Goal: Task Accomplishment & Management: Manage account settings

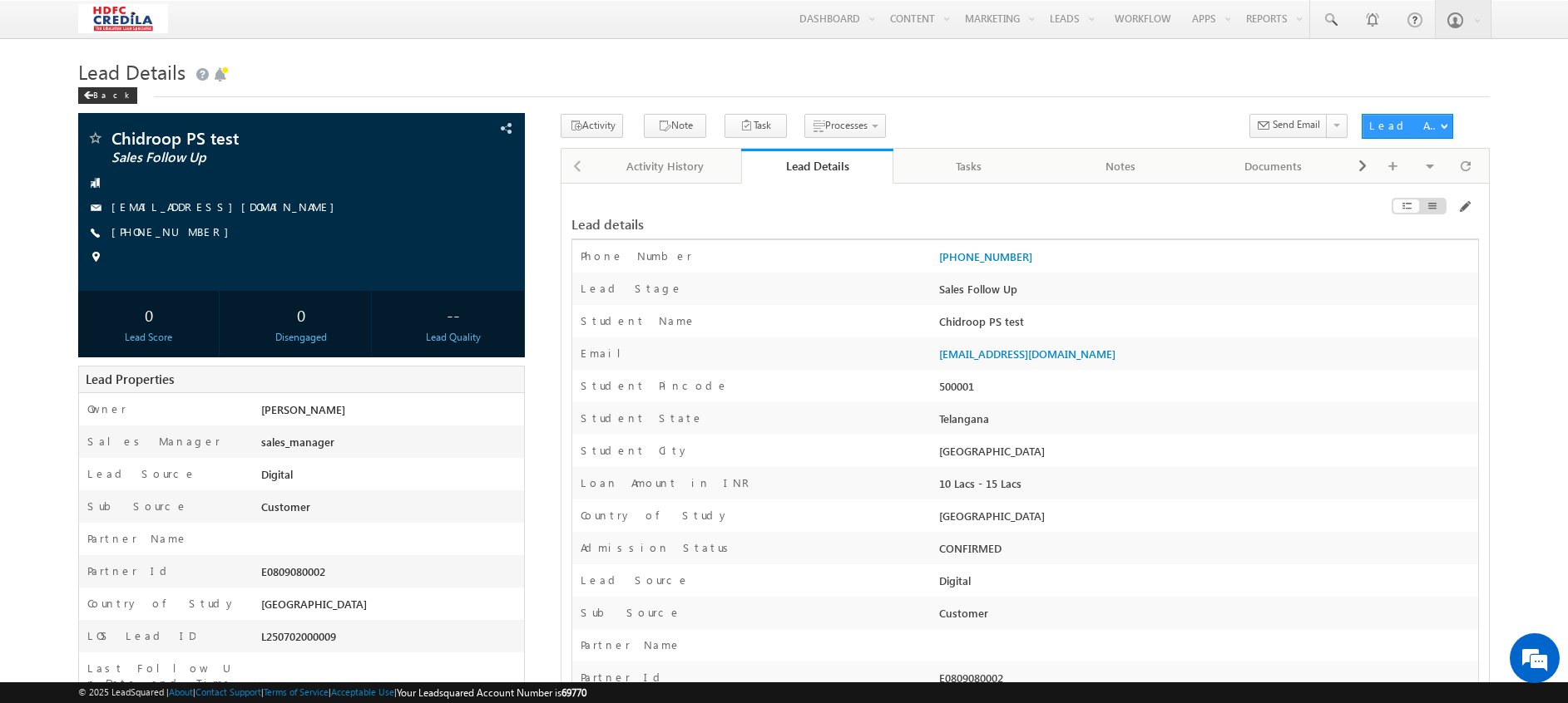
click at [103, 85] on h1 "Lead Details" at bounding box center [784, 70] width 1411 height 33
click at [96, 92] on div "Back" at bounding box center [107, 95] width 59 height 16
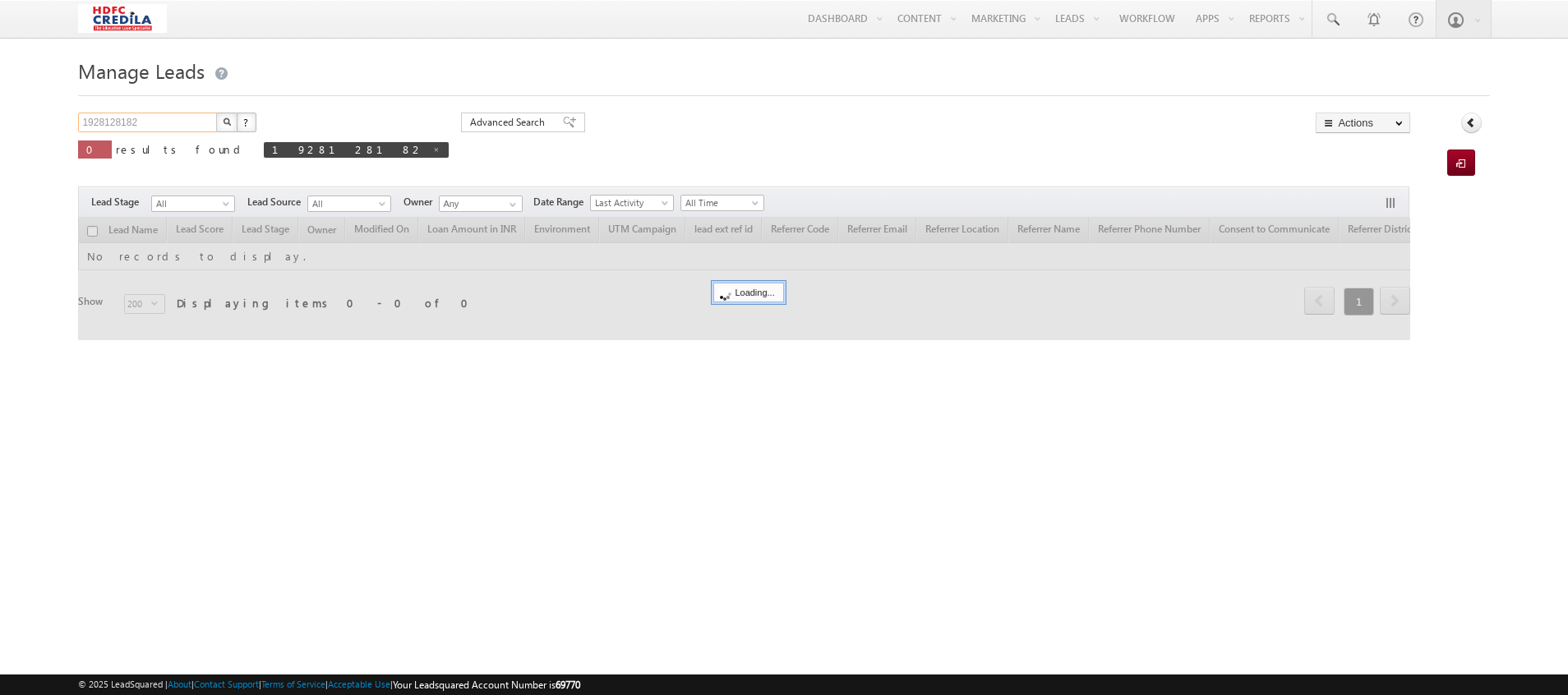
click at [178, 121] on input "1928128182" at bounding box center [148, 122] width 140 height 20
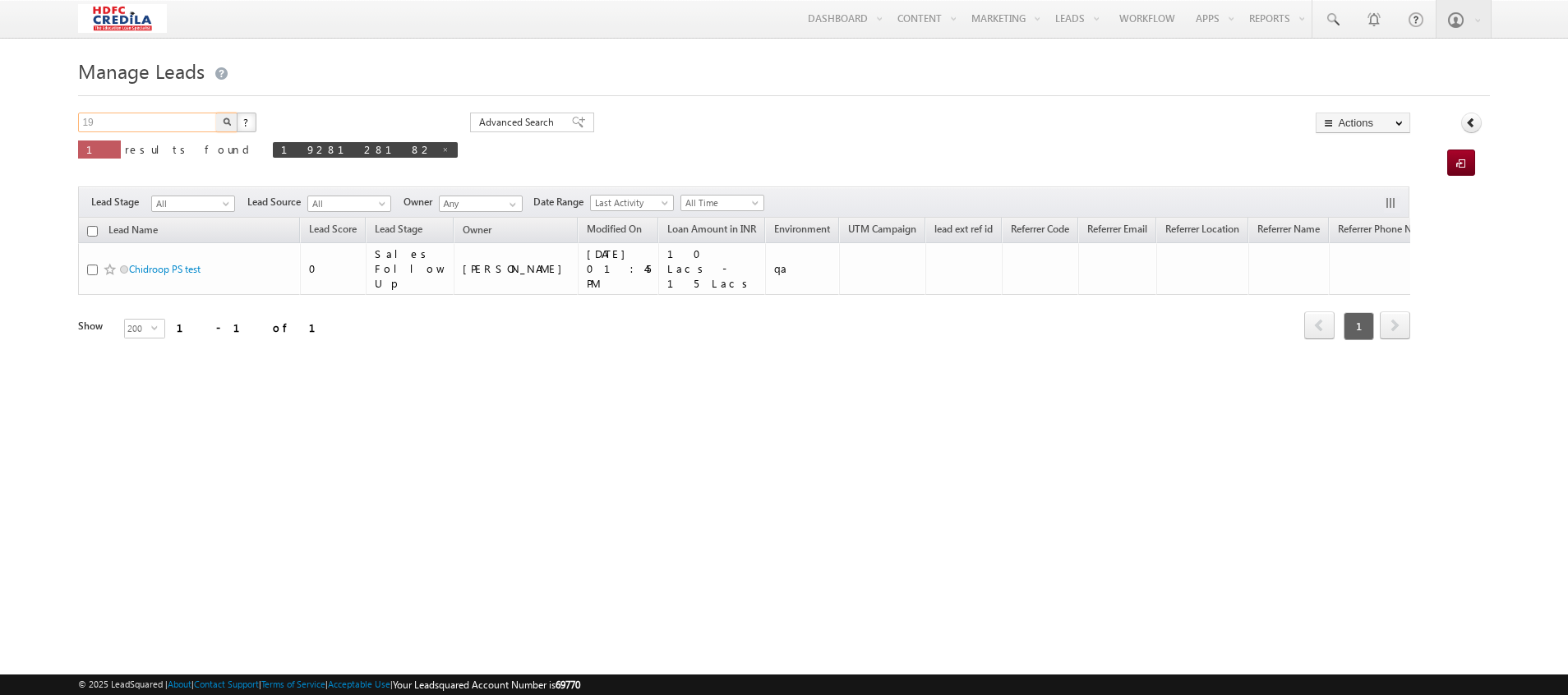
type input "1"
paste input "1234904358"
type input "1234904358"
click at [225, 126] on img "button" at bounding box center [227, 121] width 8 height 8
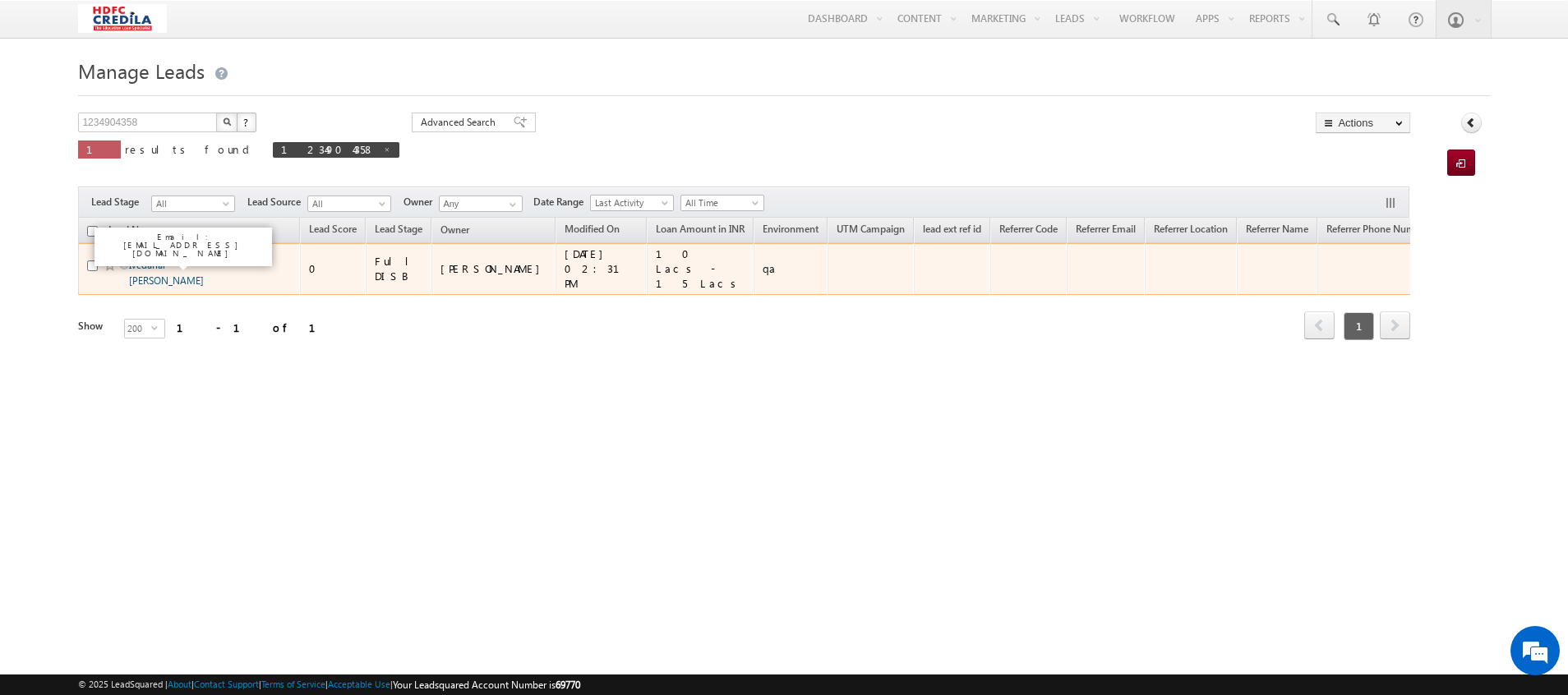
click at [179, 263] on link "Ivedanai Sharon Leesmal" at bounding box center [166, 272] width 75 height 28
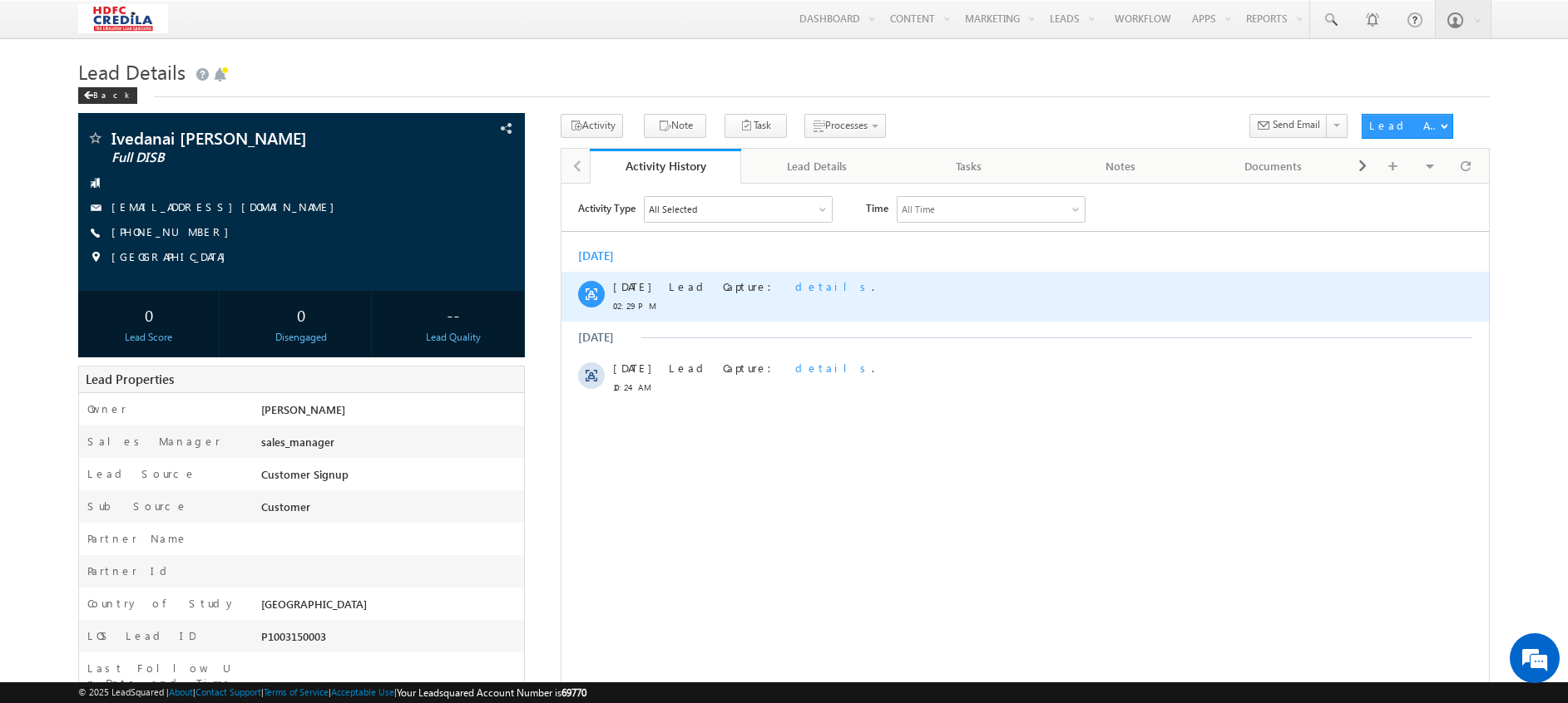
click at [795, 289] on span "details" at bounding box center [834, 286] width 76 height 15
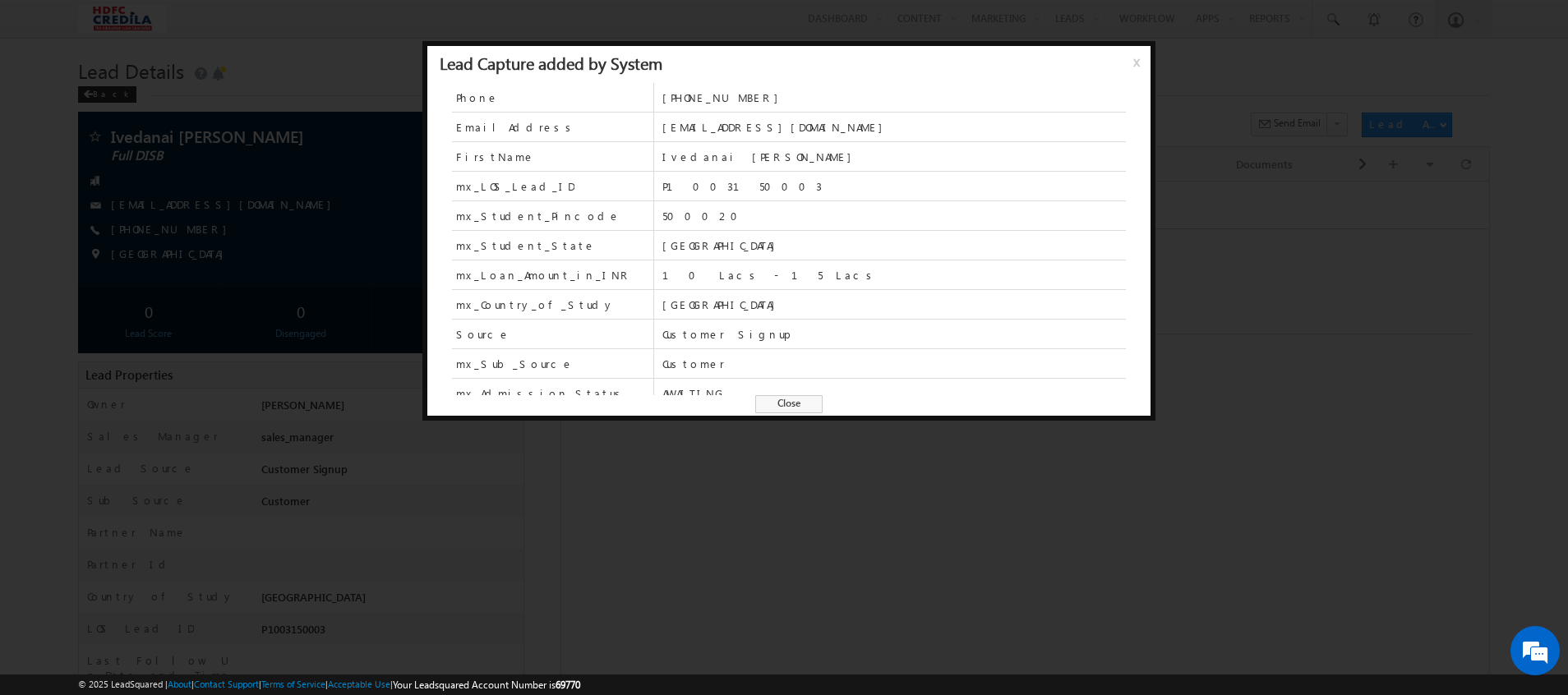
click at [1135, 67] on span "x" at bounding box center [1139, 67] width 13 height 30
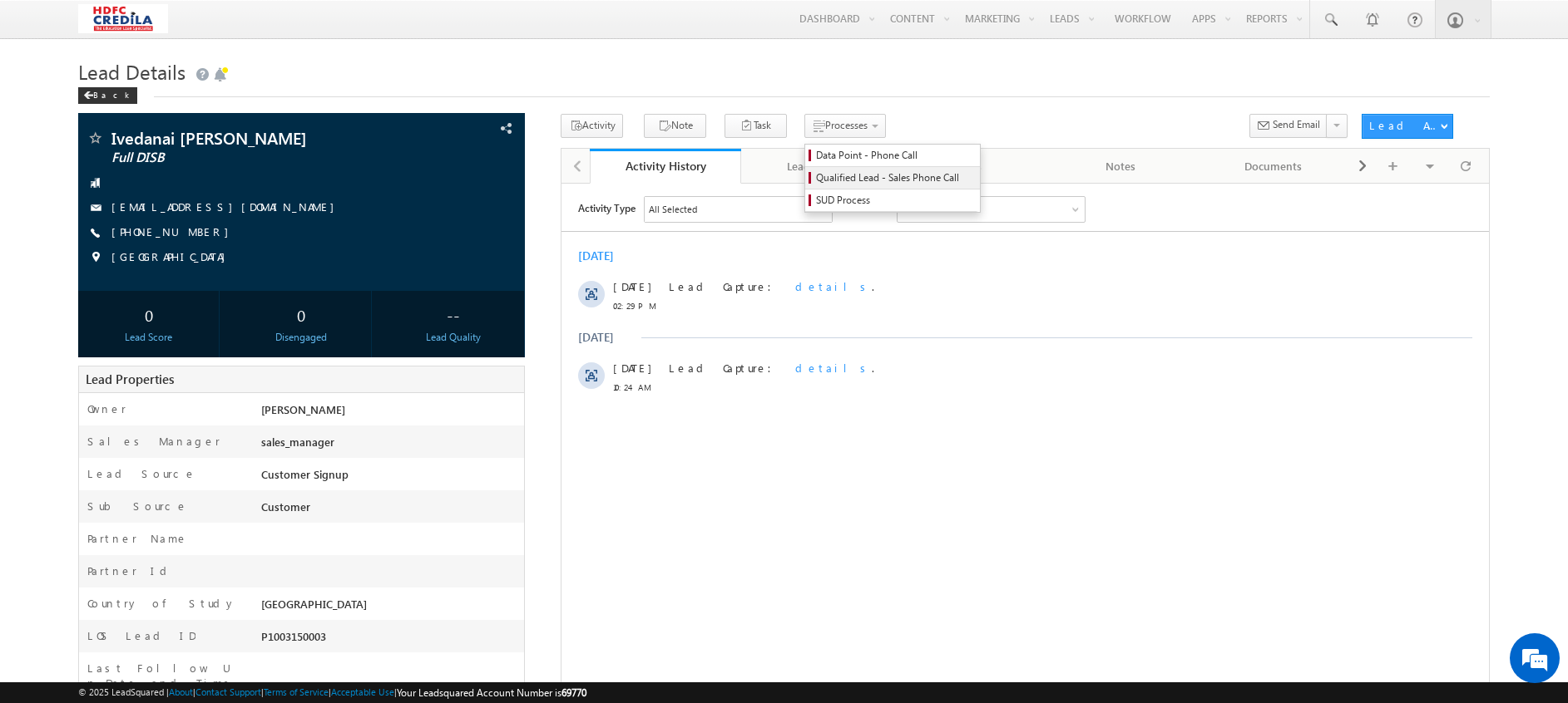
click at [805, 169] on link "Qualified Lead - Sales Phone Call" at bounding box center [893, 178] width 175 height 22
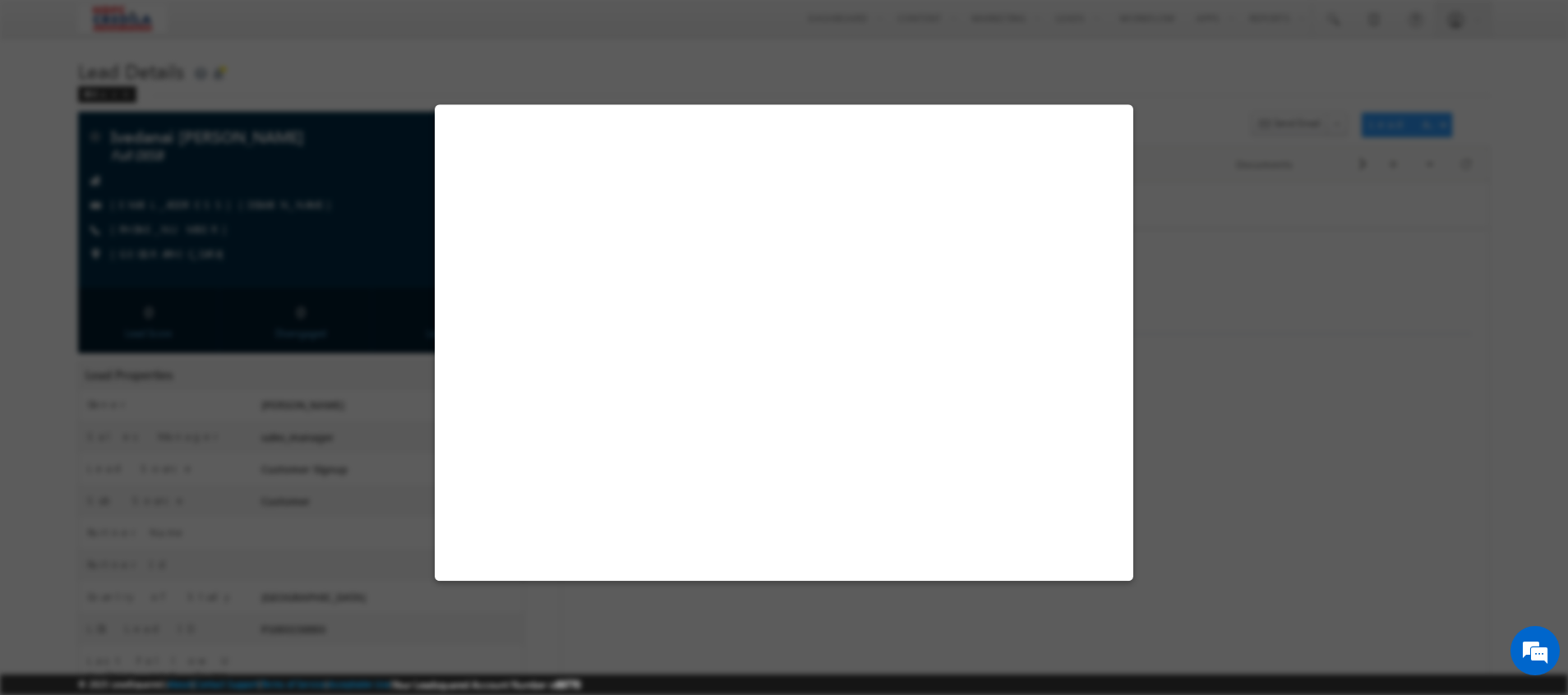
select select "10 Lacs - 15 Lacs"
select select "[GEOGRAPHIC_DATA]"
select select "AWAITING"
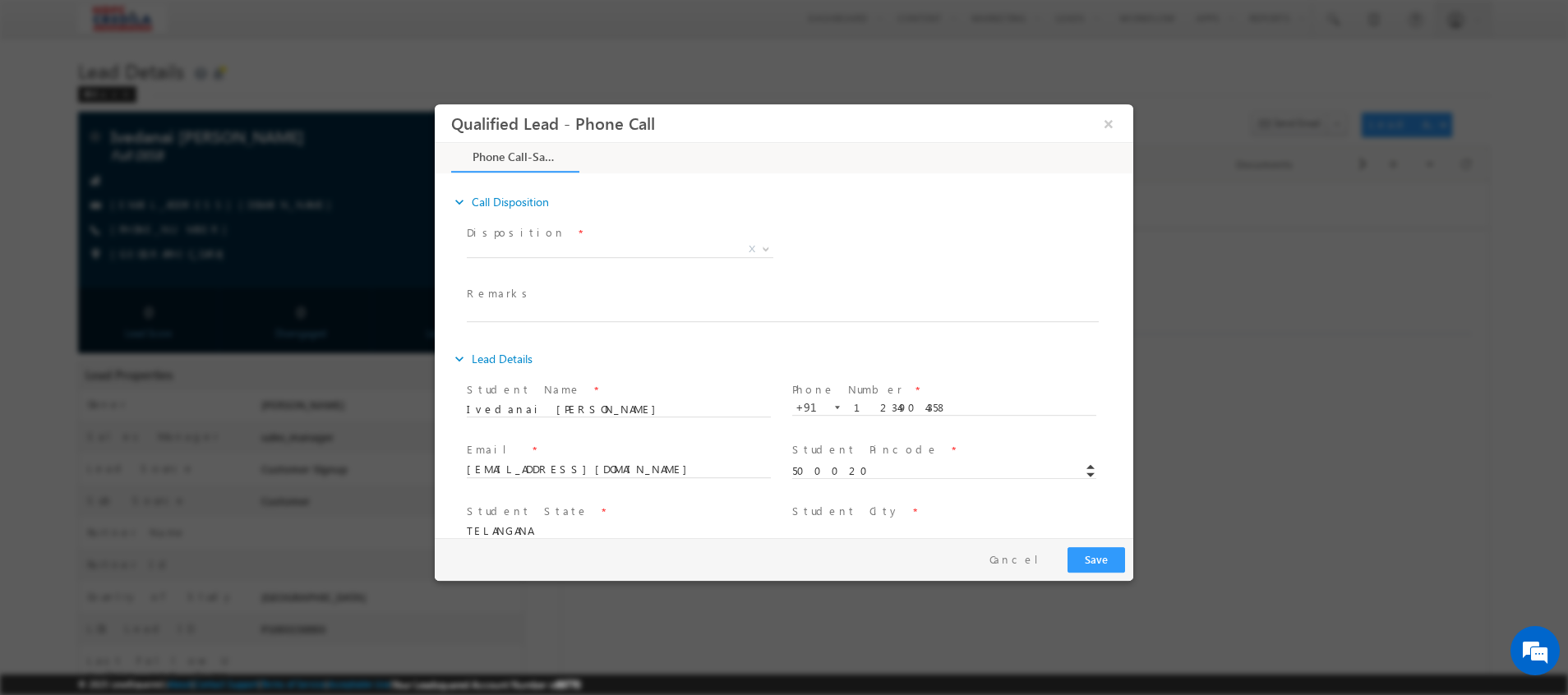
click at [1118, 119] on div "Qualified Lead - Phone Call ×" at bounding box center [784, 321] width 699 height 434
click at [1112, 120] on button "×" at bounding box center [1109, 124] width 28 height 31
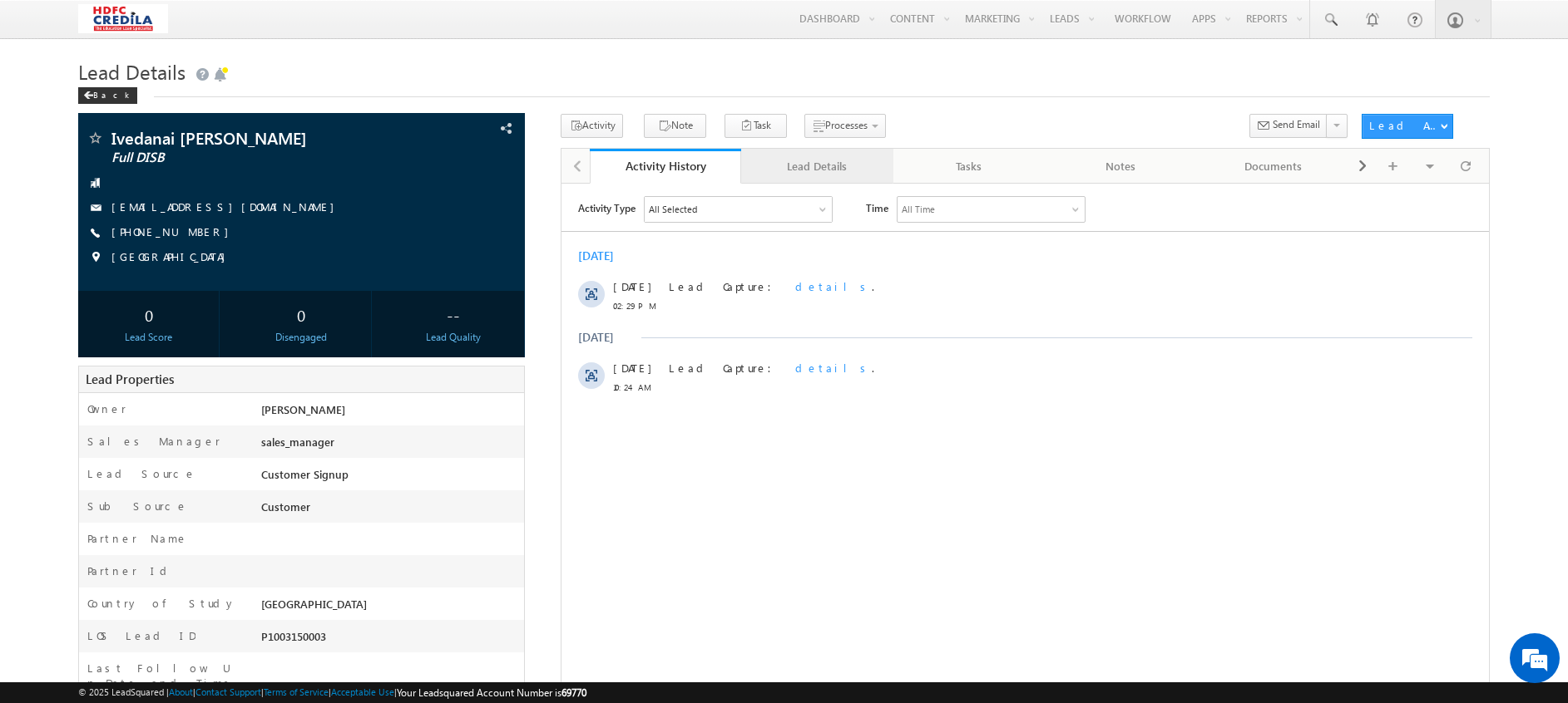
click at [815, 160] on div "Lead Details" at bounding box center [816, 166] width 124 height 20
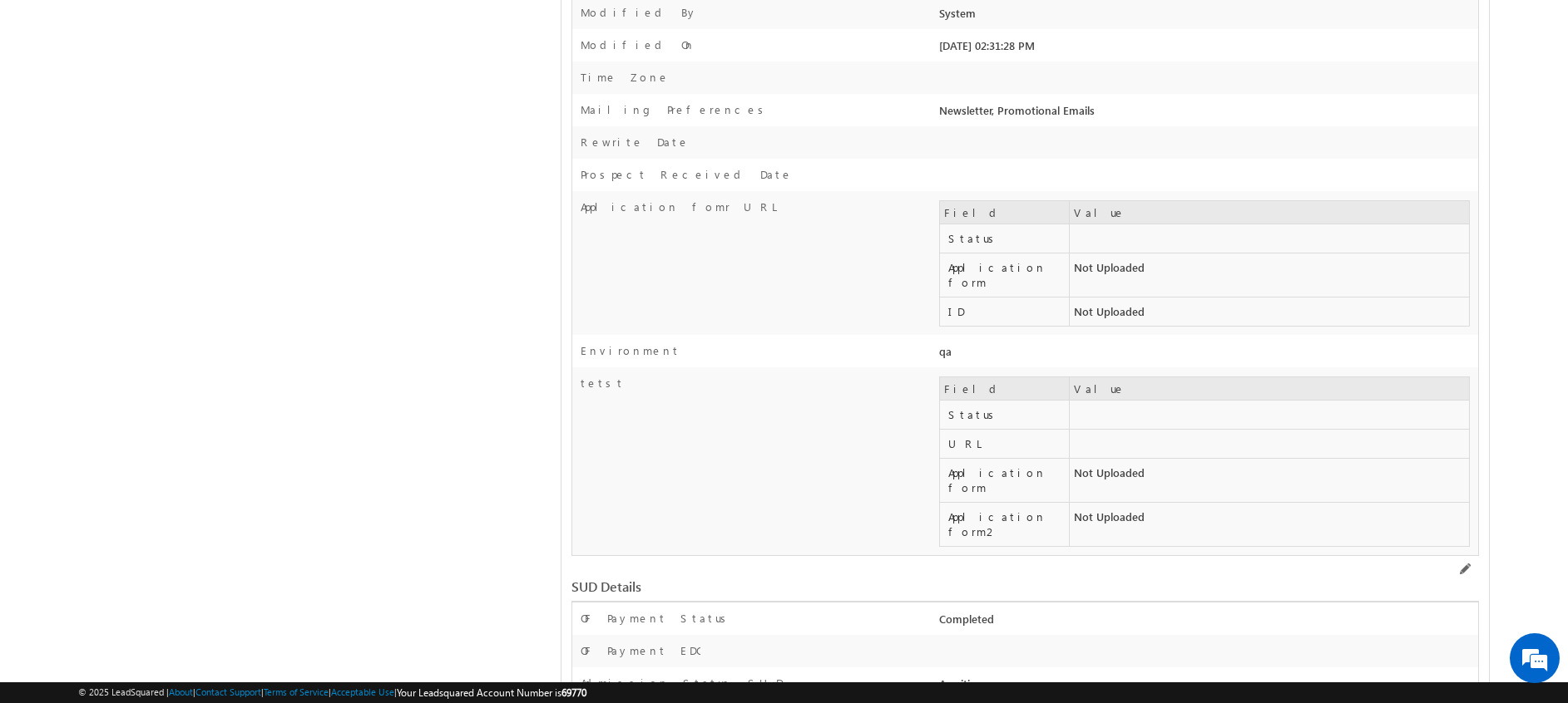
scroll to position [1629, 0]
